Goal: Task Accomplishment & Management: Use online tool/utility

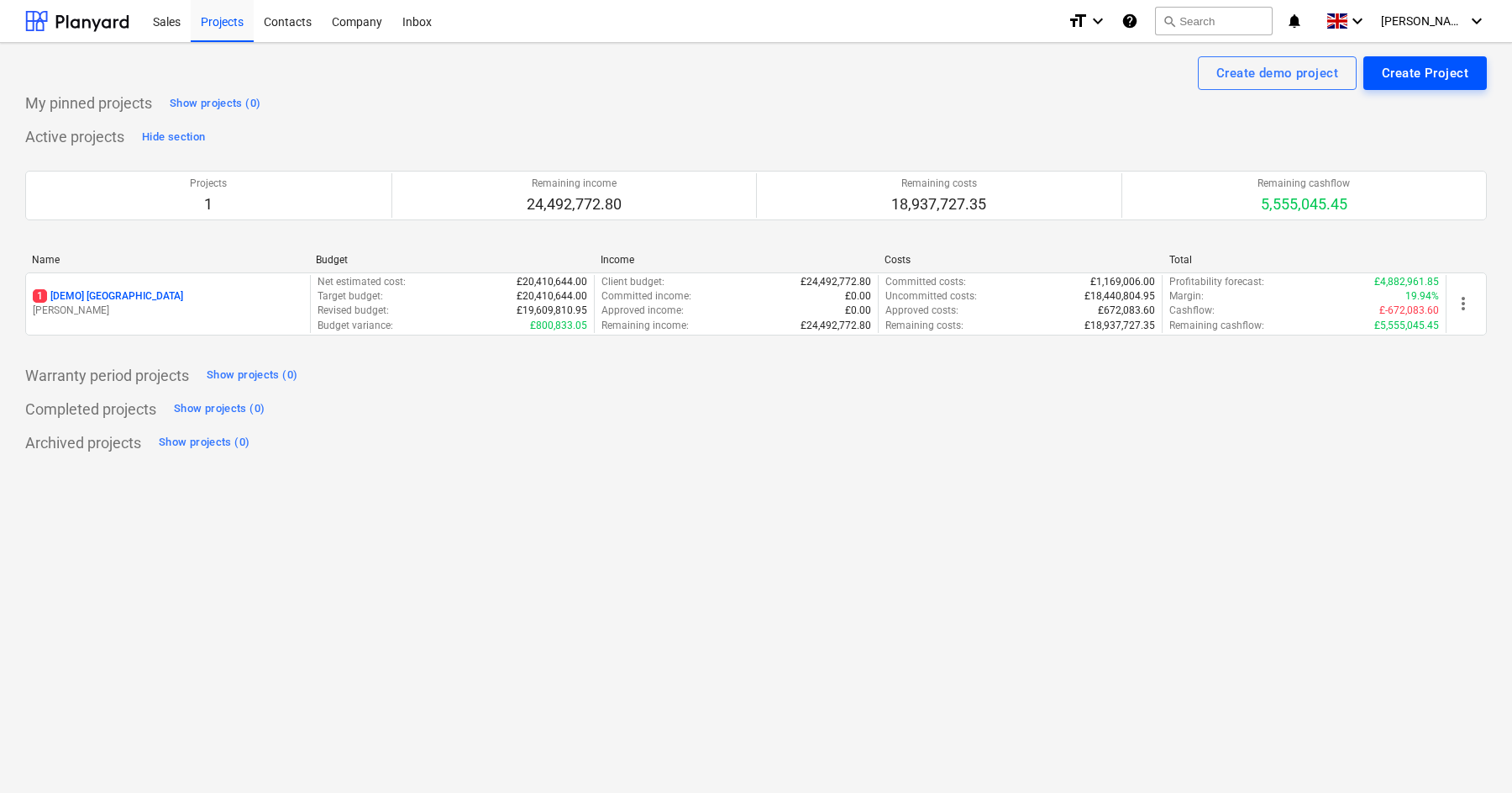
click at [1397, 78] on div "Create Project" at bounding box center [1425, 73] width 86 height 22
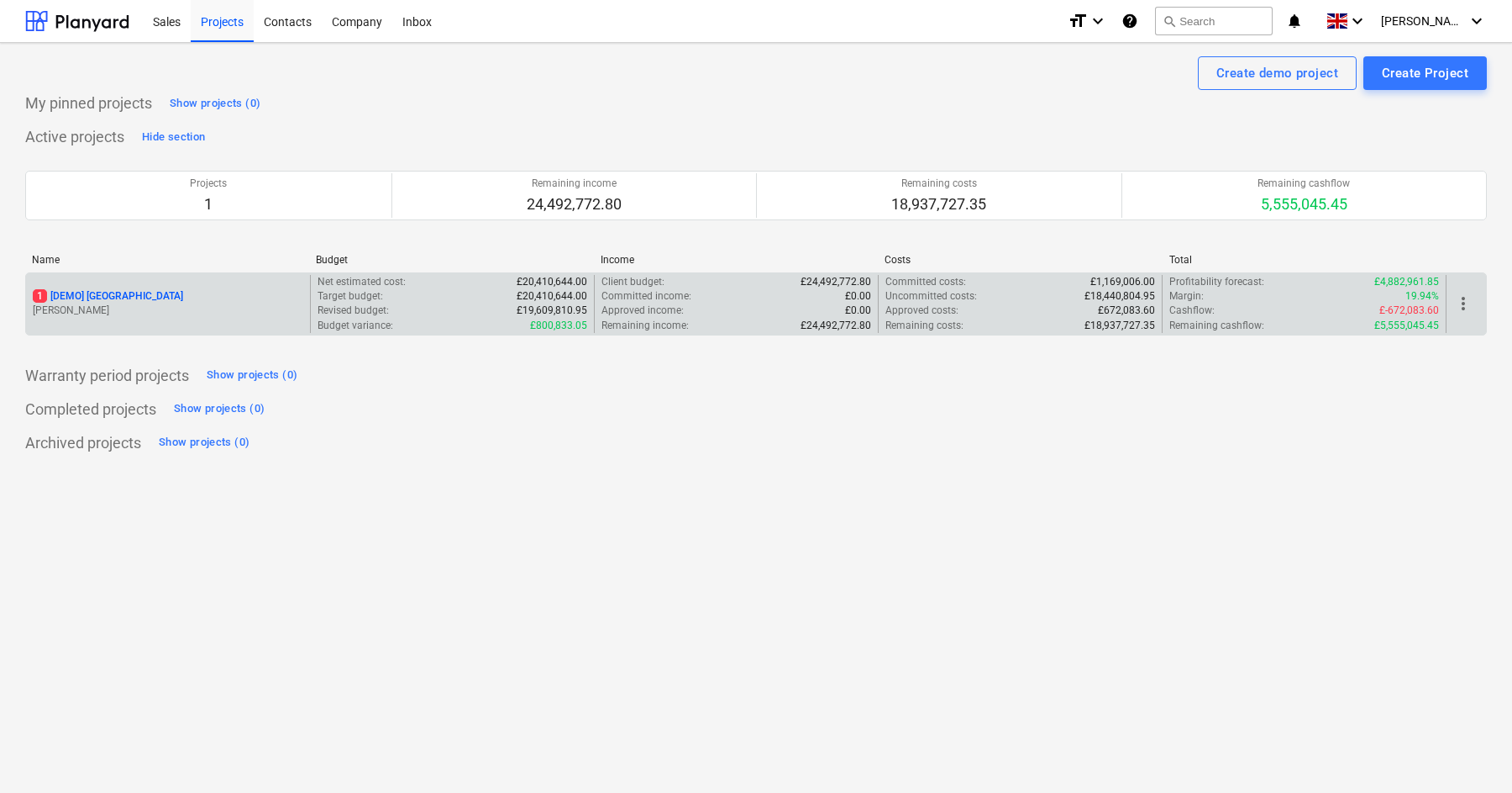
click at [147, 296] on p "1 [DEMO] [GEOGRAPHIC_DATA]" at bounding box center [108, 296] width 150 height 14
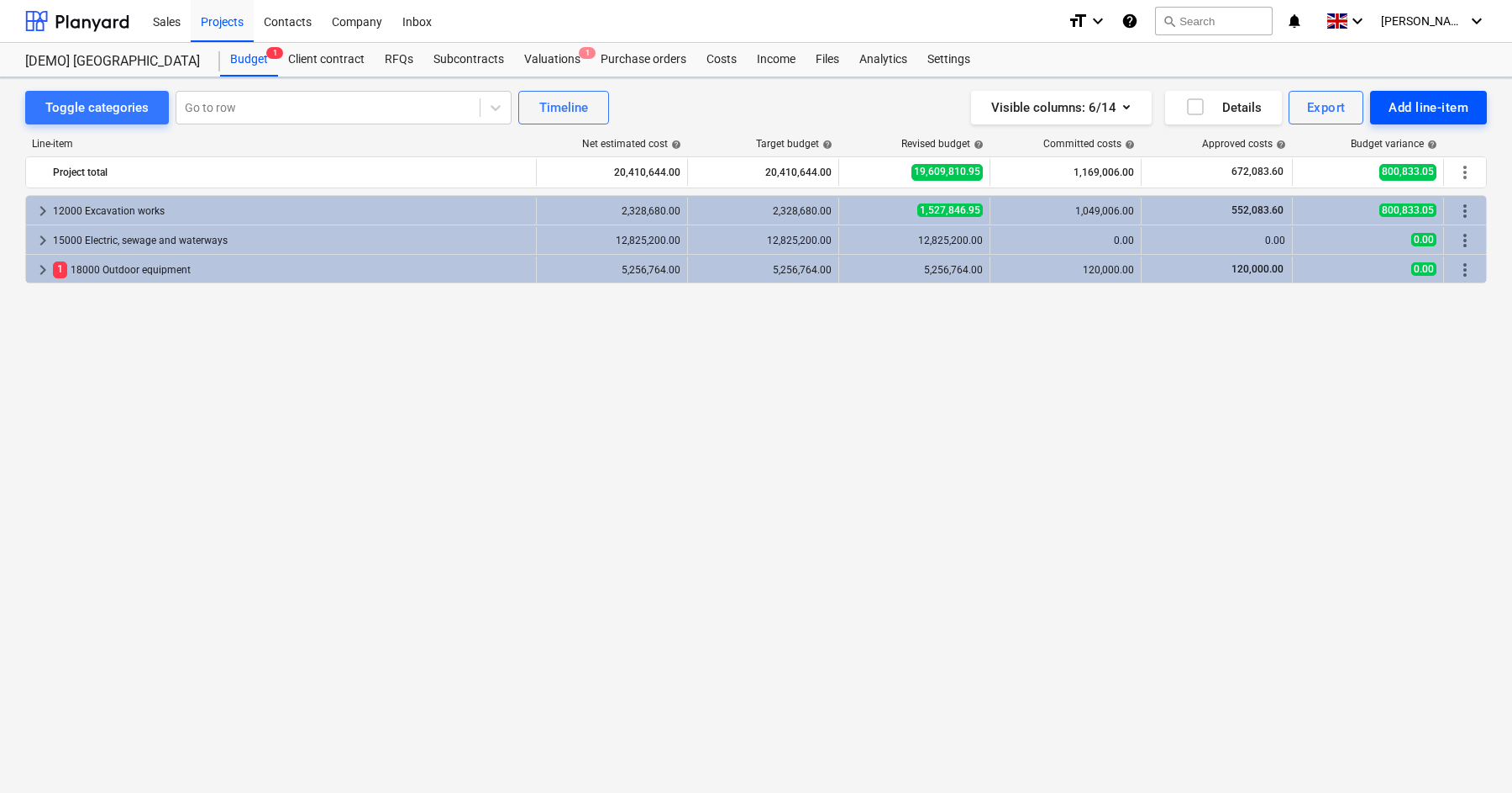
click at [1416, 97] on div "Add line-item" at bounding box center [1428, 107] width 80 height 22
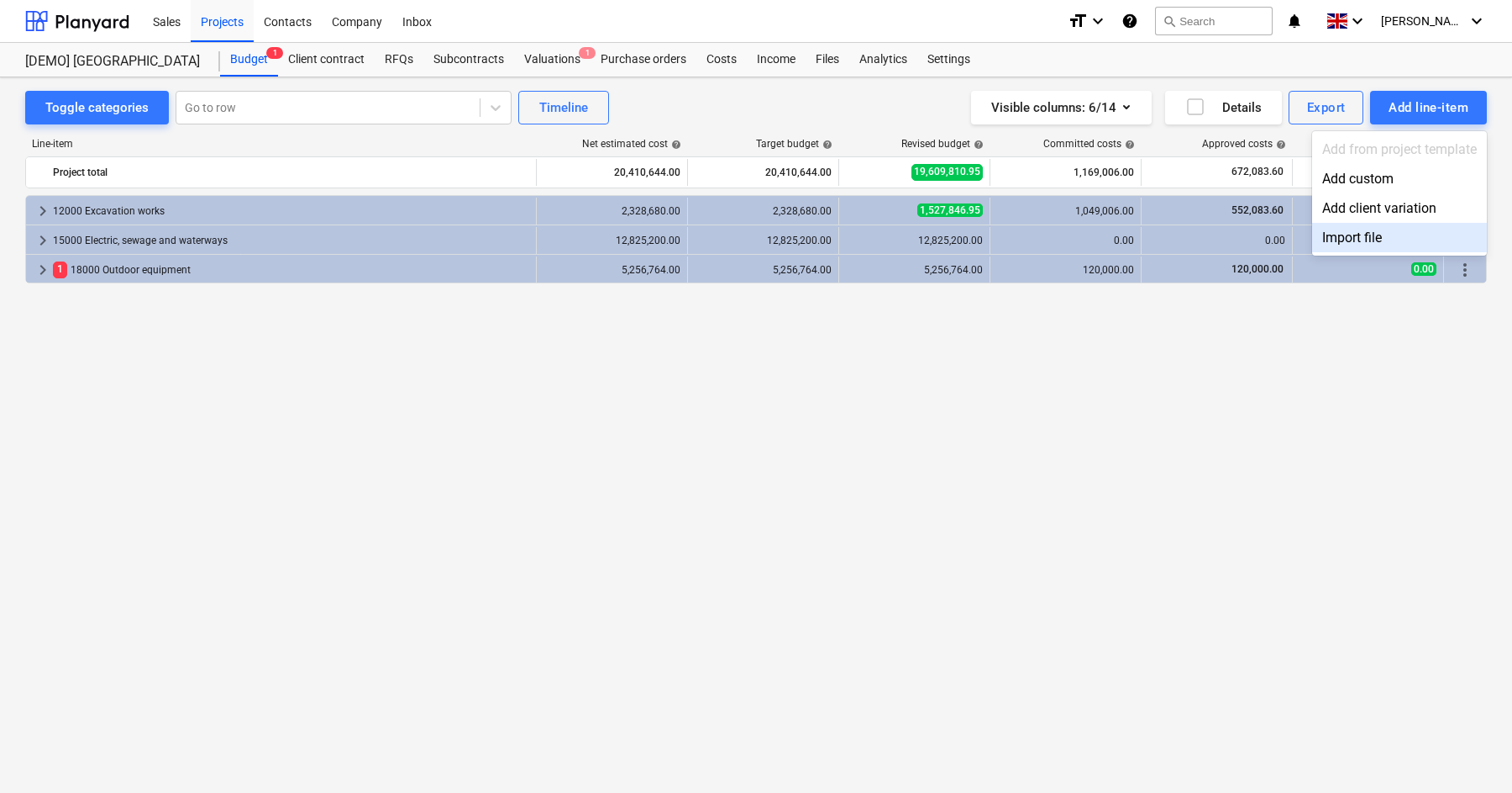
click at [1379, 233] on div "Import file" at bounding box center [1400, 237] width 175 height 29
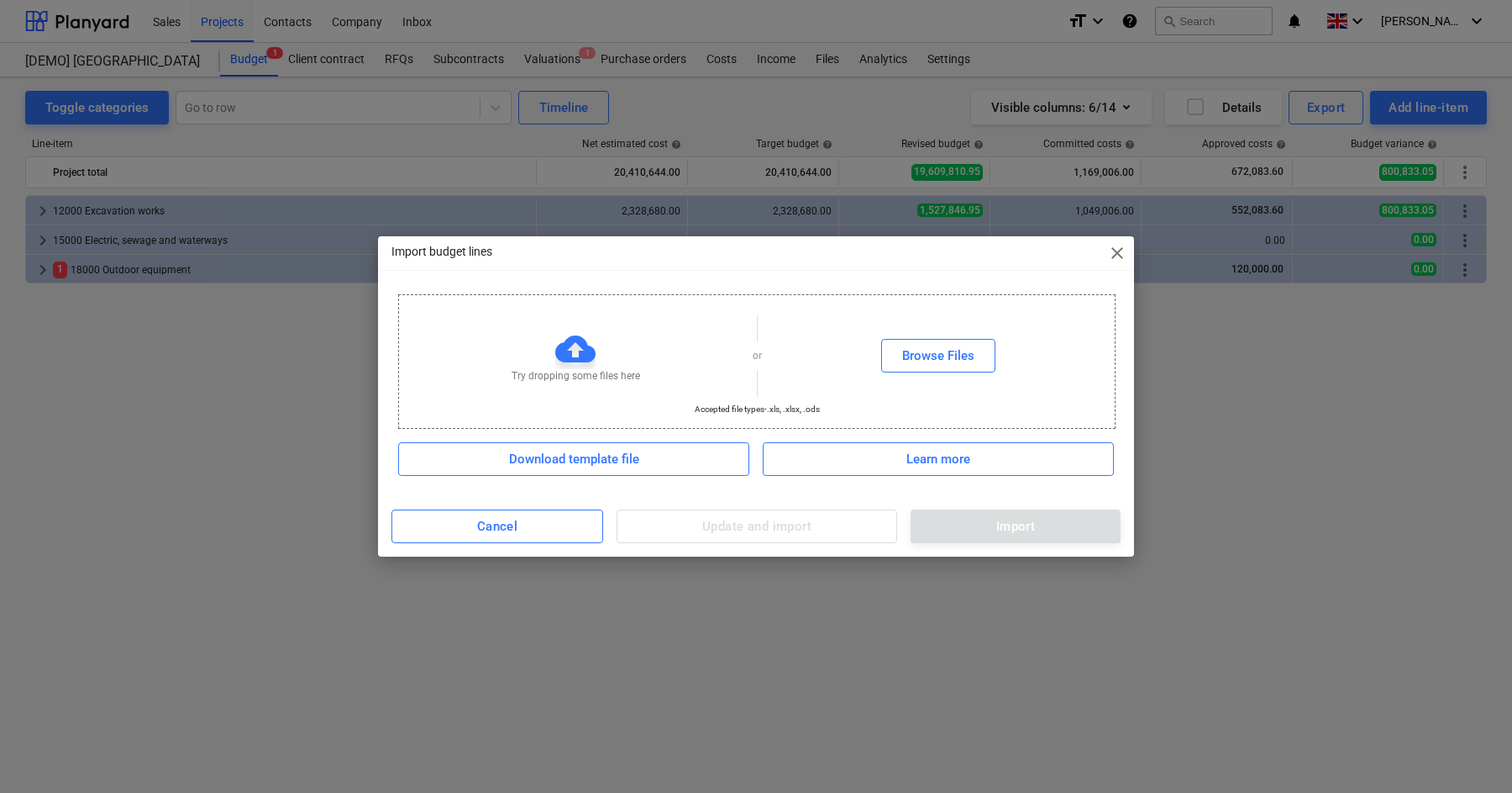
click at [882, 386] on div "Try dropping some files here or Browse Files" at bounding box center [756, 356] width 716 height 95
click at [925, 355] on div "Browse Files" at bounding box center [939, 355] width 72 height 22
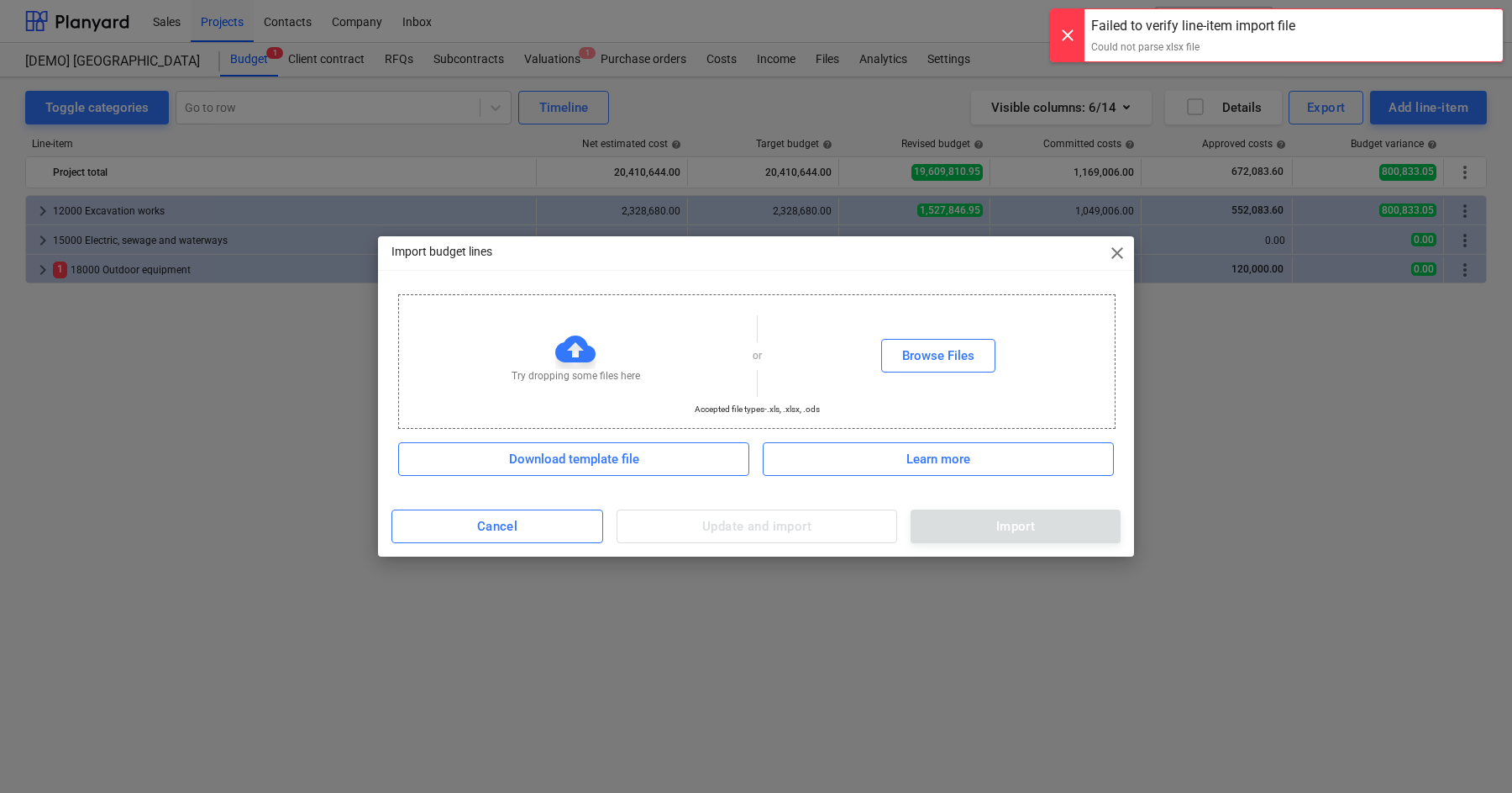
click at [1159, 25] on div "Failed to verify line-item import file" at bounding box center [1193, 26] width 204 height 20
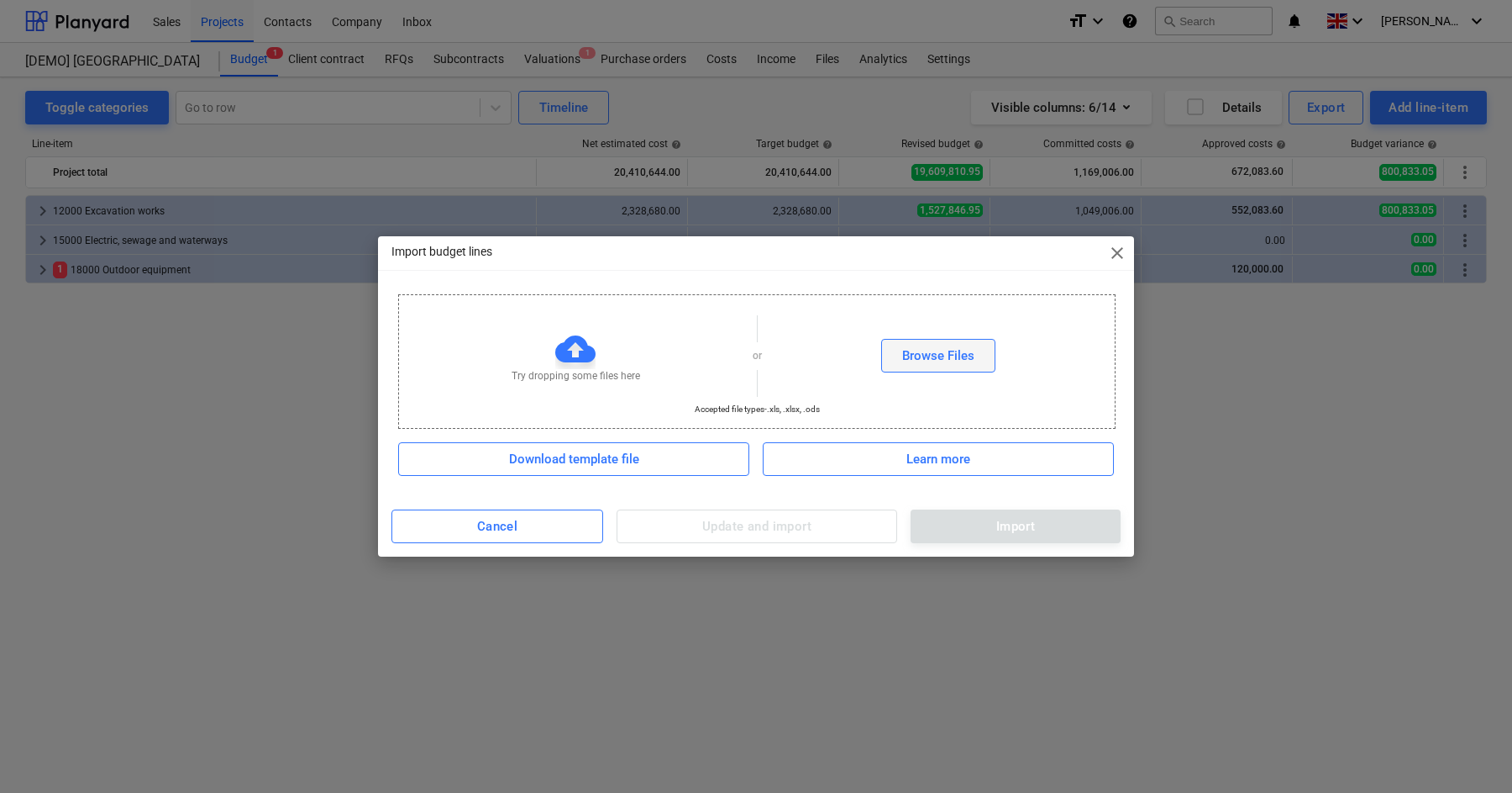
click at [911, 348] on div "Browse Files" at bounding box center [939, 355] width 72 height 22
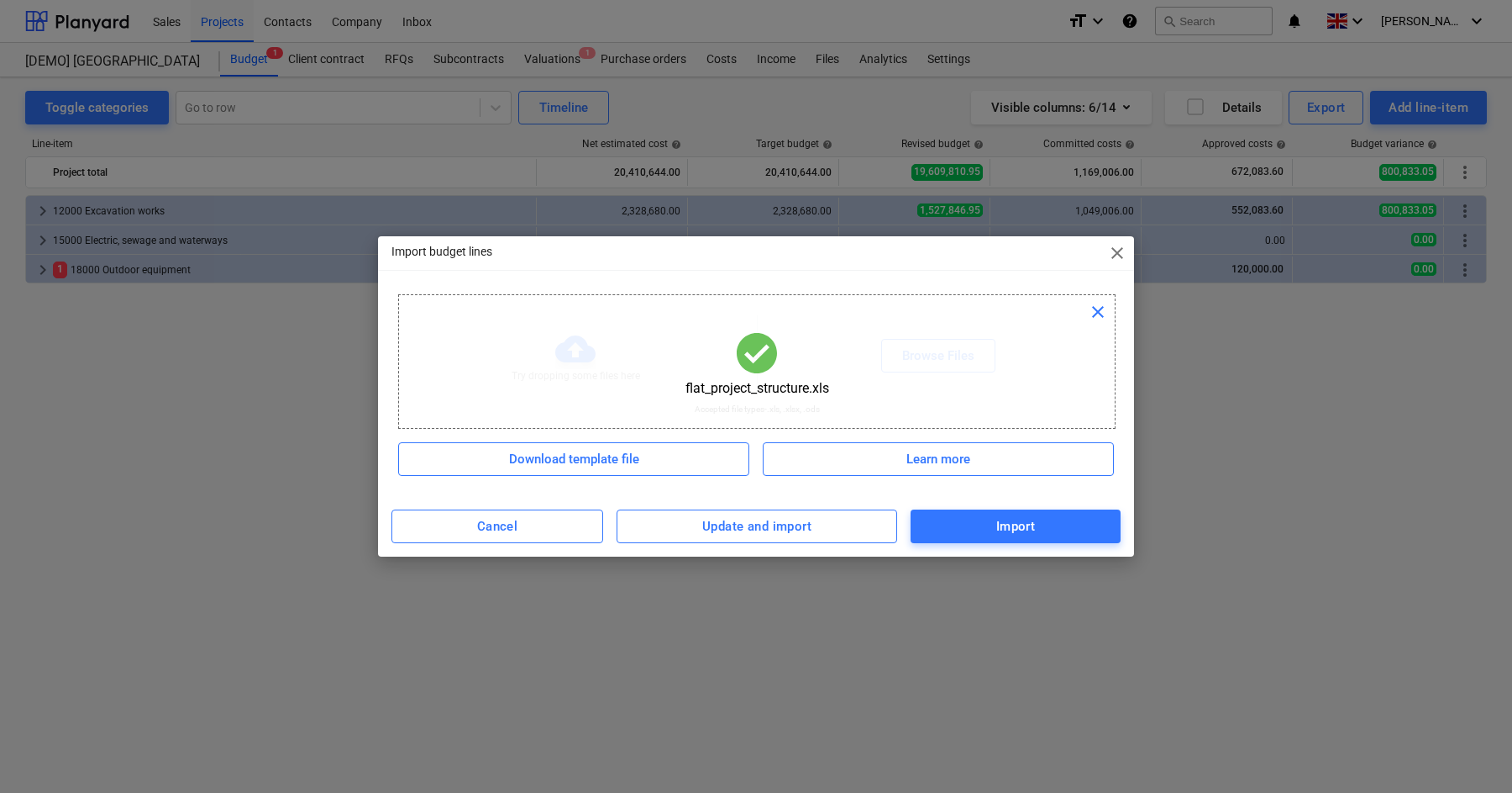
click at [1113, 253] on span "close" at bounding box center [1117, 253] width 20 height 20
